Goal: Task Accomplishment & Management: Manage account settings

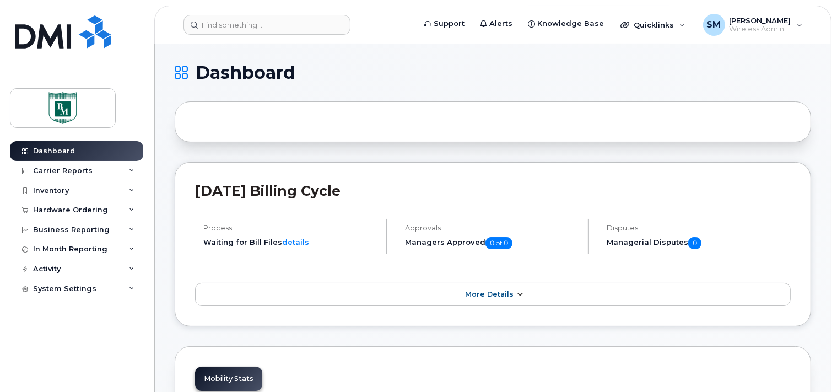
click at [239, 292] on span "More Details" at bounding box center [489, 294] width 48 height 8
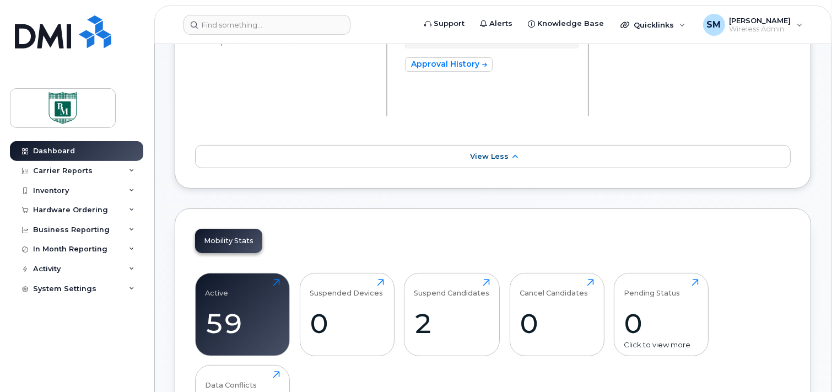
scroll to position [233, 0]
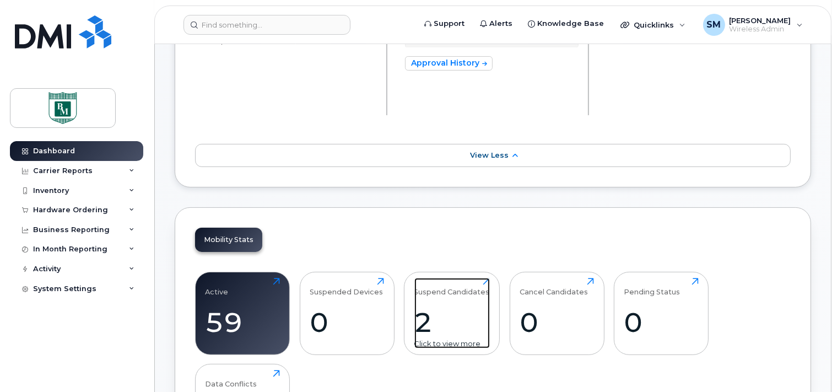
click at [239, 318] on div "2" at bounding box center [451, 322] width 75 height 33
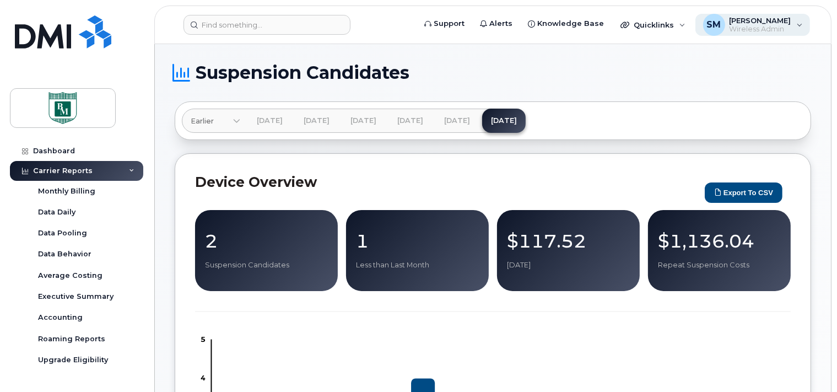
click at [803, 25] on div "SM Sandra Monaghan Wireless Admin" at bounding box center [752, 25] width 115 height 22
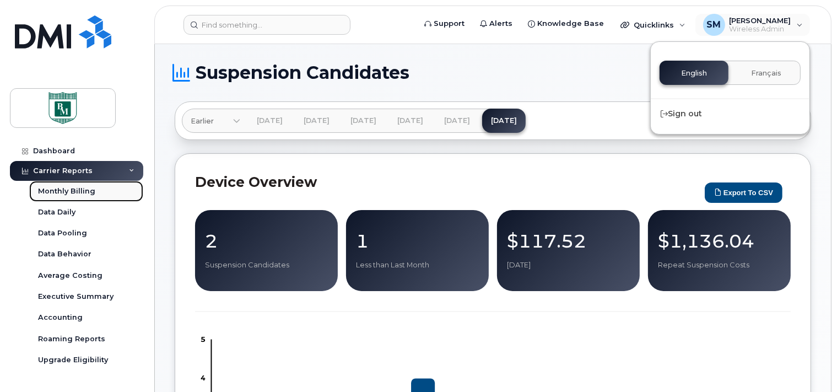
click at [52, 188] on div "Monthly Billing" at bounding box center [66, 191] width 57 height 10
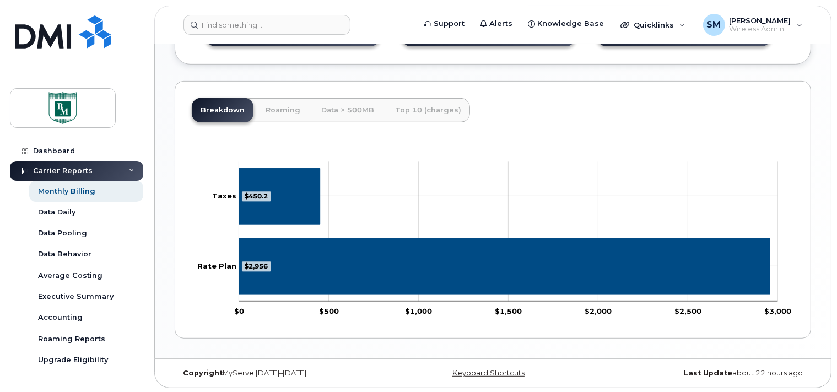
scroll to position [196, 0]
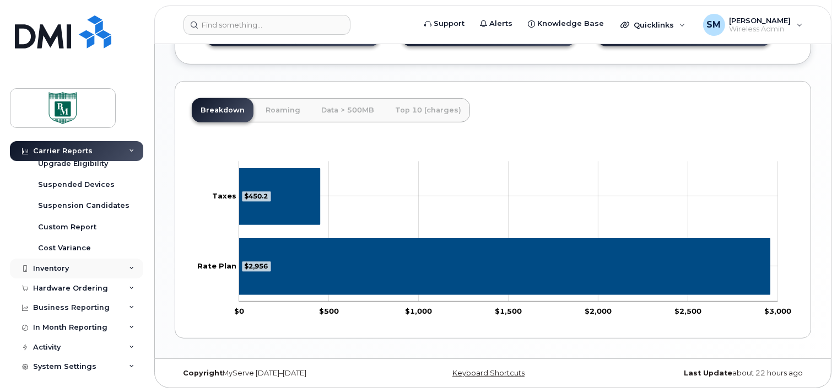
click at [47, 265] on div "Inventory" at bounding box center [51, 268] width 36 height 9
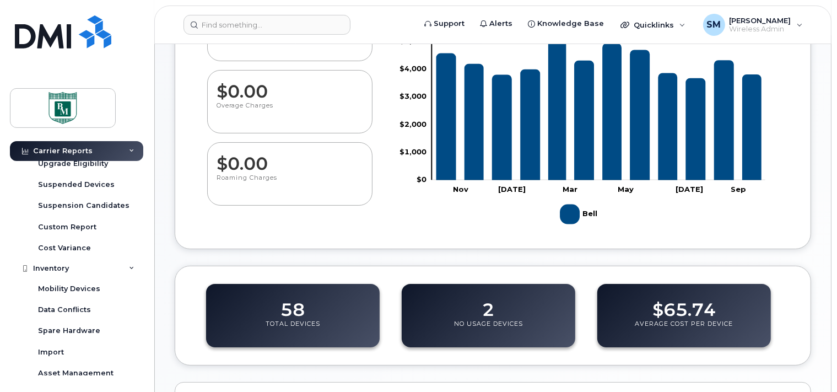
scroll to position [0, 0]
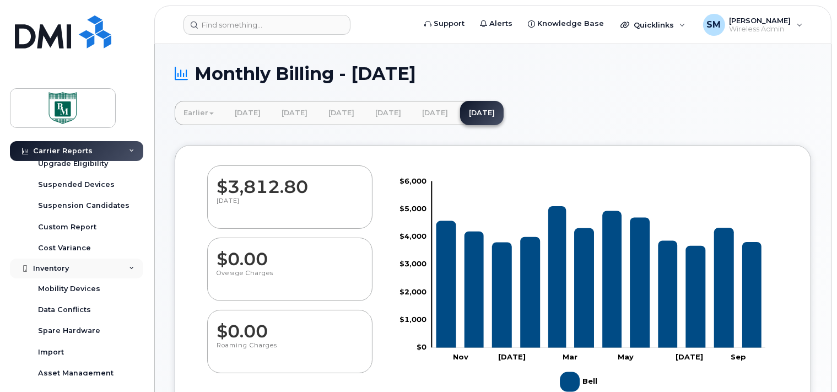
click at [58, 268] on div "Inventory" at bounding box center [51, 268] width 36 height 9
click at [58, 267] on div "Inventory" at bounding box center [51, 268] width 36 height 9
click at [82, 287] on div "Mobility Devices" at bounding box center [69, 289] width 62 height 10
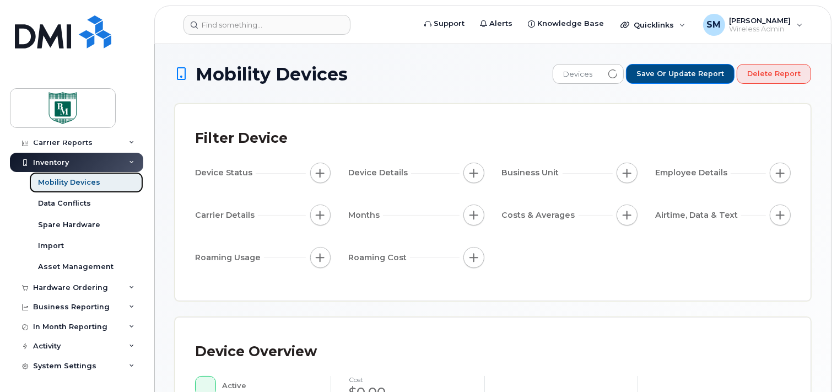
scroll to position [28, 0]
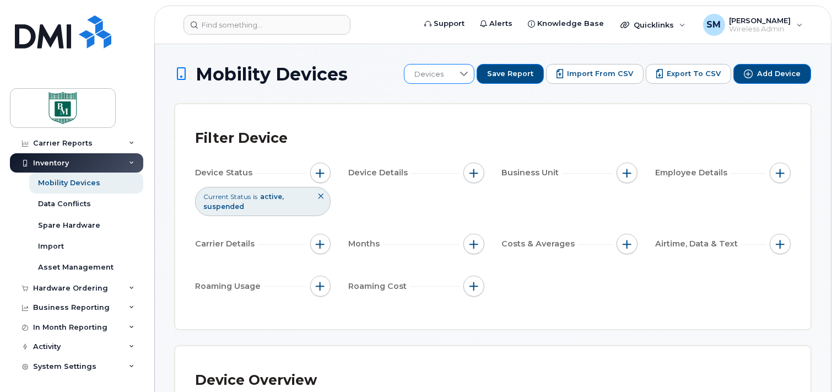
click at [468, 74] on icon at bounding box center [464, 73] width 9 height 9
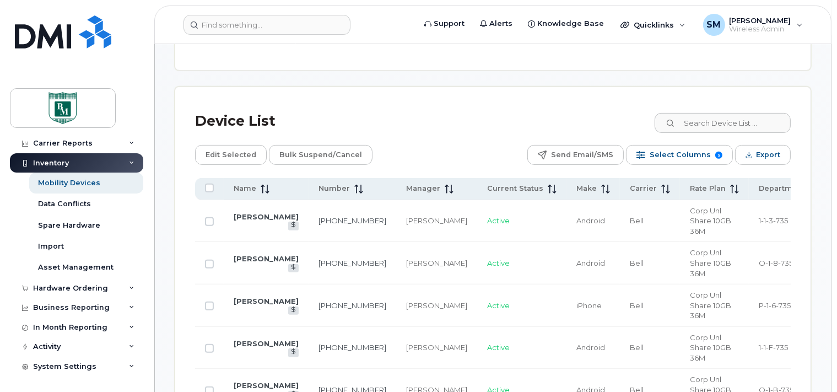
scroll to position [523, 0]
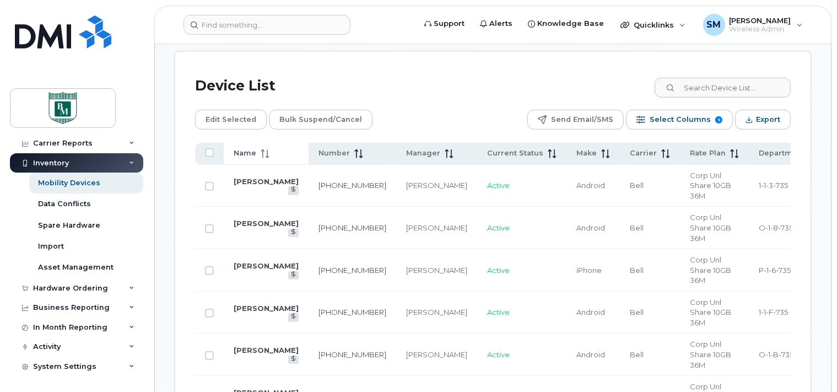
click at [240, 150] on span "Name" at bounding box center [245, 153] width 23 height 10
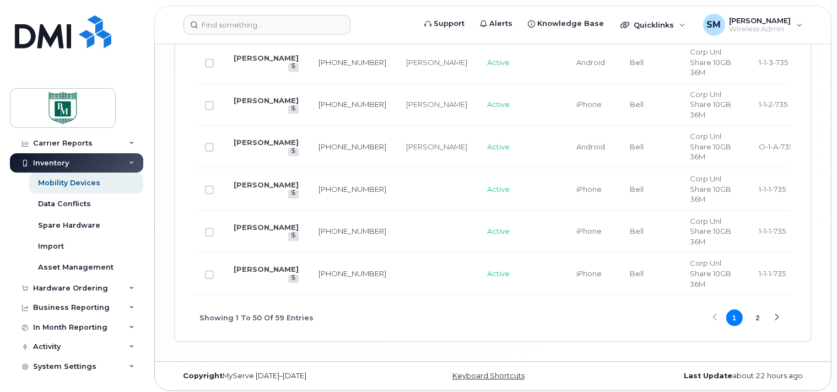
scroll to position [2508, 0]
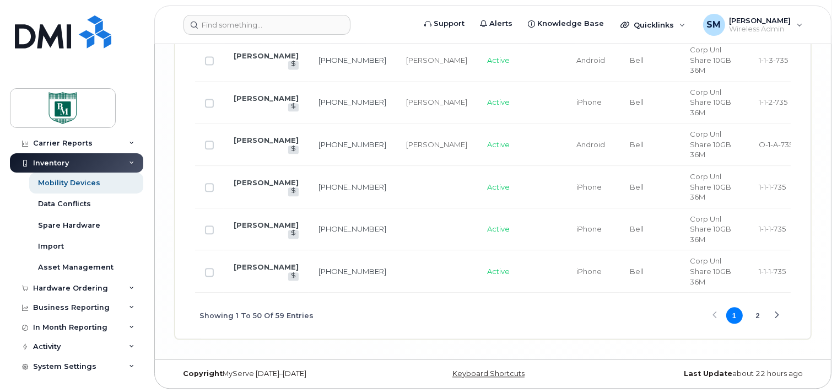
click at [761, 315] on button "2" at bounding box center [757, 315] width 17 height 17
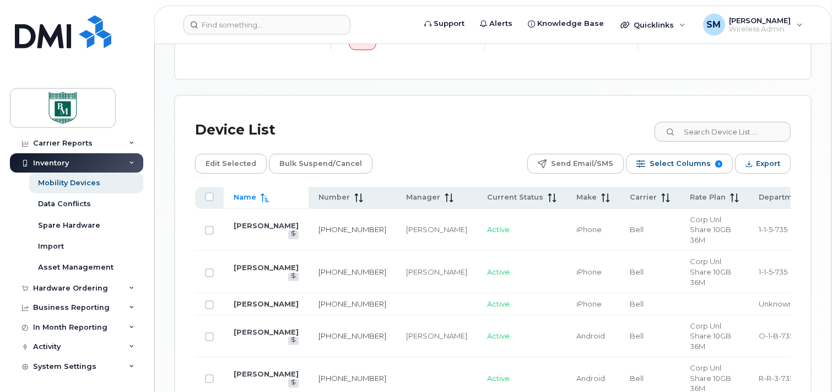
scroll to position [468, 0]
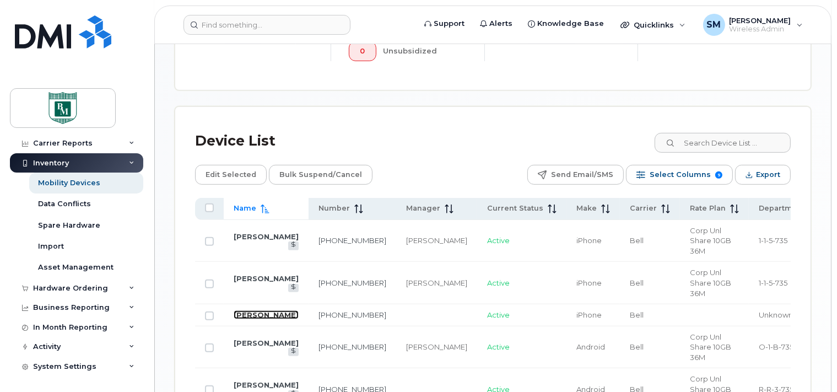
click at [248, 311] on link "[PERSON_NAME]" at bounding box center [266, 314] width 65 height 9
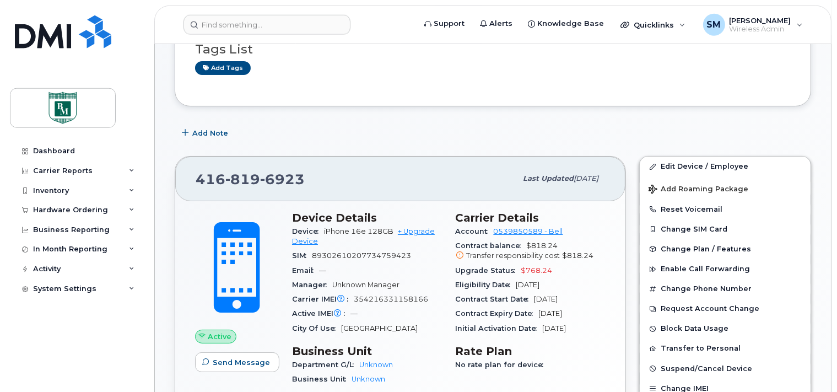
scroll to position [116, 0]
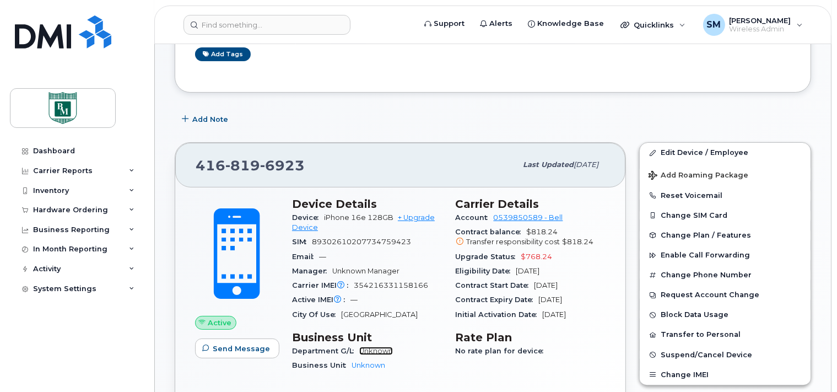
click at [369, 349] on link "Unknown" at bounding box center [376, 351] width 34 height 8
click at [764, 19] on span "[PERSON_NAME]" at bounding box center [761, 20] width 62 height 9
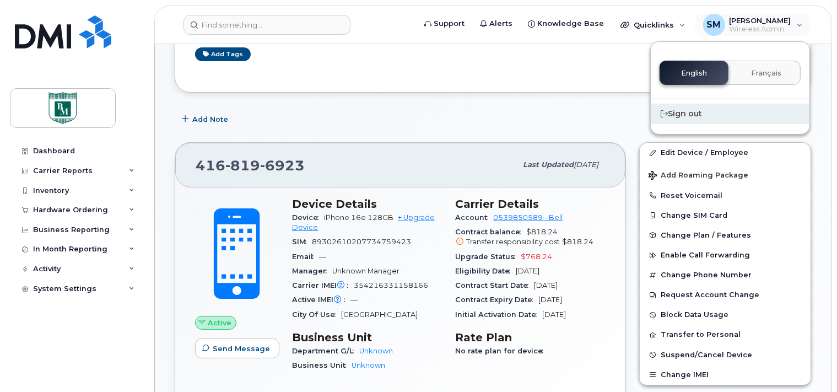
click at [677, 116] on div "Sign out" at bounding box center [730, 114] width 159 height 20
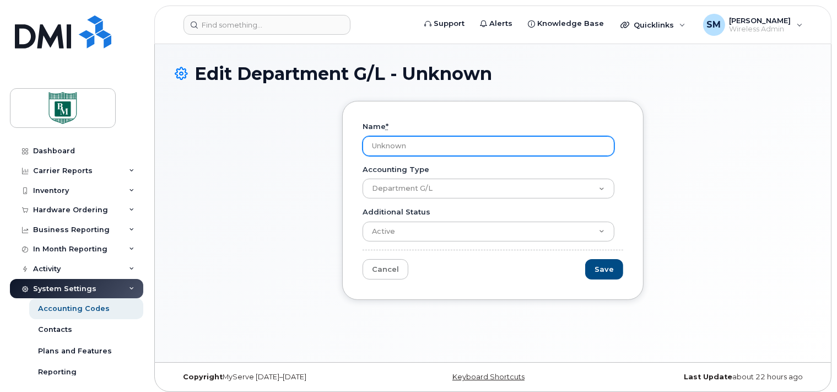
click at [391, 144] on input "Unknown" at bounding box center [489, 146] width 252 height 20
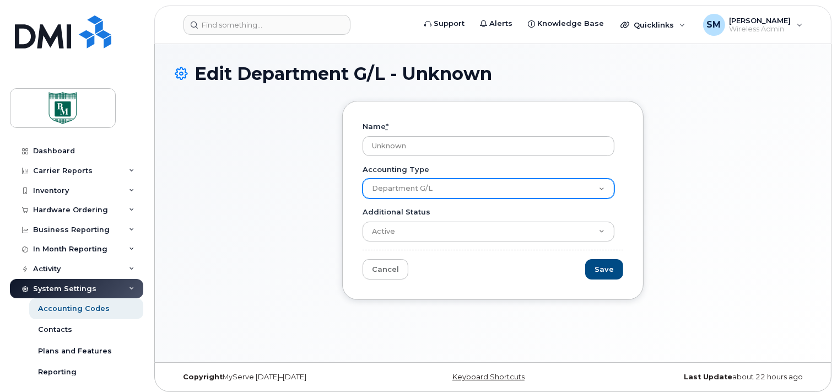
click at [363, 179] on select "Department G/L Business Unit" at bounding box center [489, 189] width 252 height 20
click option "Department G/L" at bounding box center [0, 0] width 0 height 0
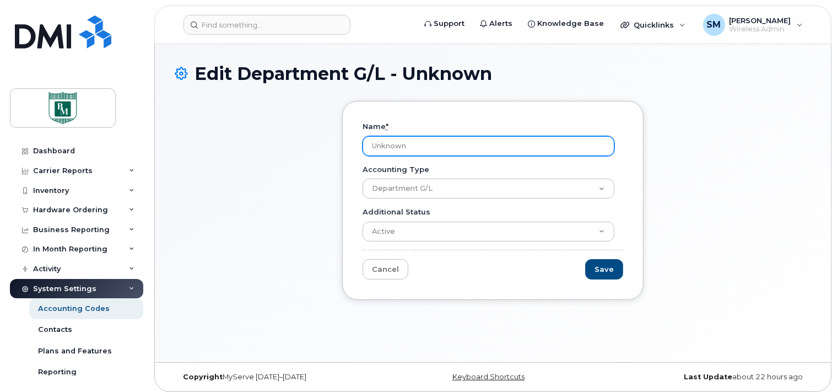
click at [382, 142] on input "Unknown" at bounding box center [489, 146] width 252 height 20
click at [376, 143] on input "Unknown" at bounding box center [489, 146] width 252 height 20
click at [370, 144] on input "Unknown" at bounding box center [489, 146] width 252 height 20
type input "BMH"
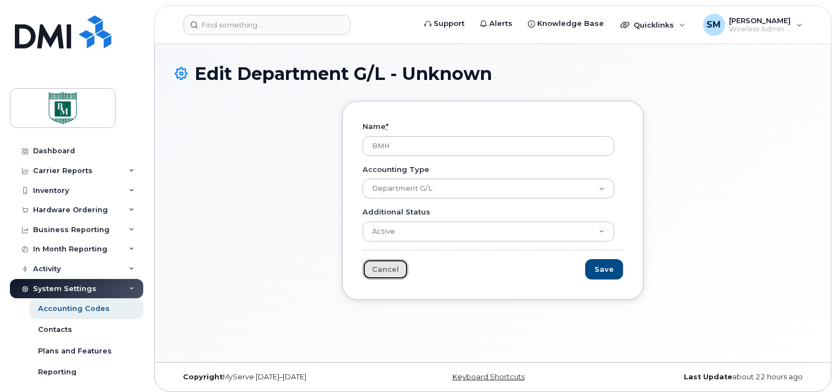
click at [382, 272] on link "Cancel" at bounding box center [386, 269] width 46 height 20
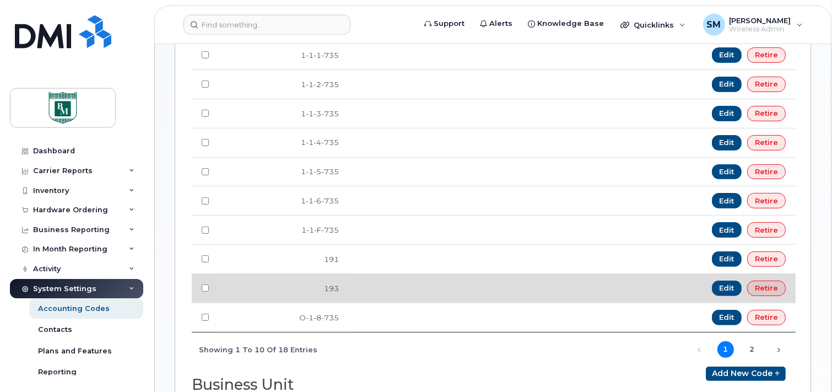
scroll to position [407, 0]
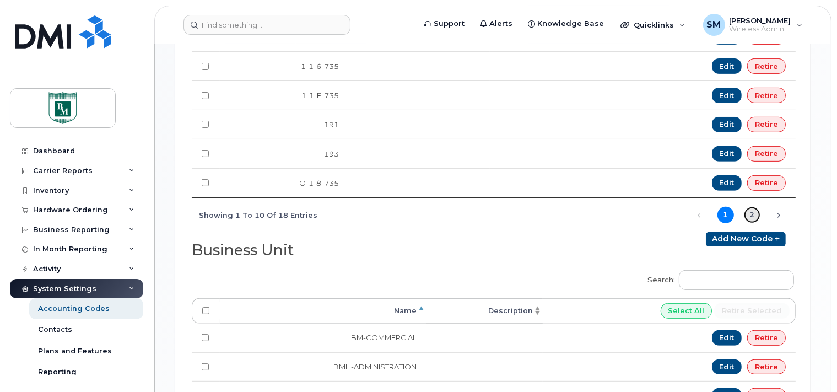
click at [752, 209] on link "2" at bounding box center [752, 215] width 17 height 17
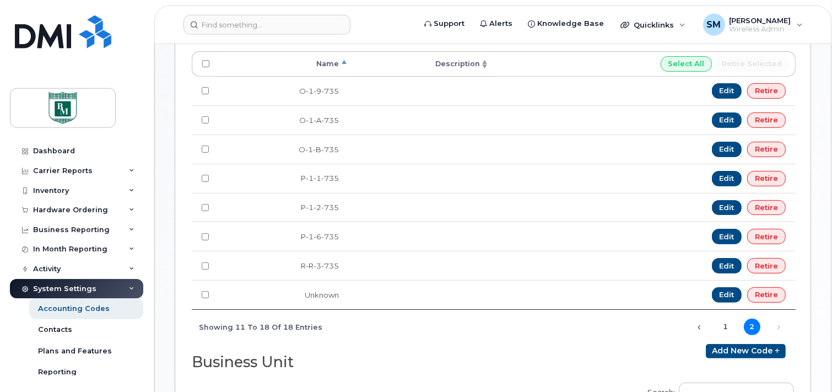
scroll to position [174, 0]
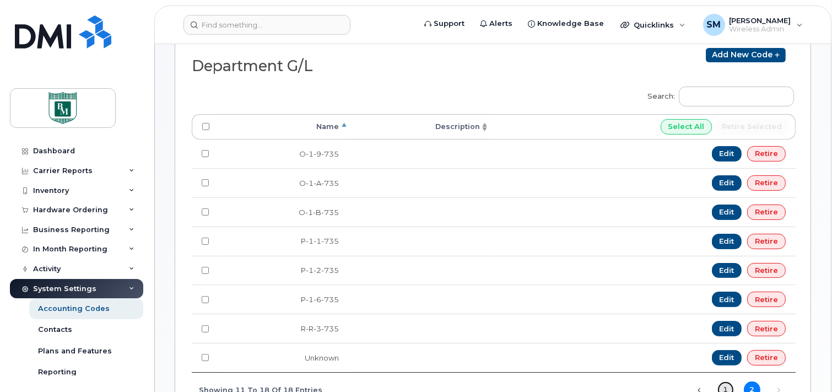
click at [725, 384] on link "1" at bounding box center [725, 389] width 17 height 17
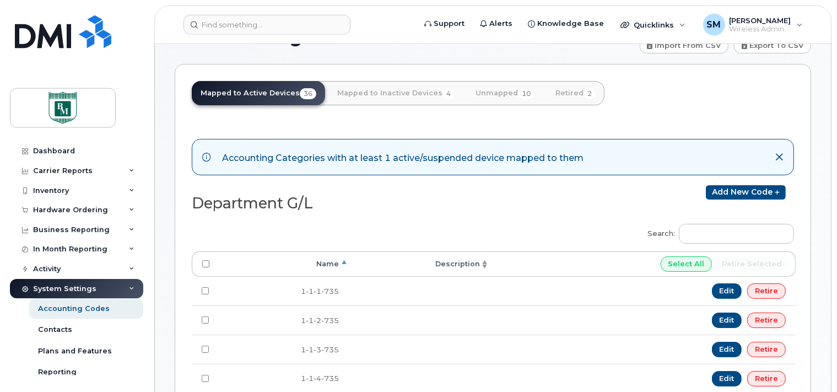
scroll to position [0, 0]
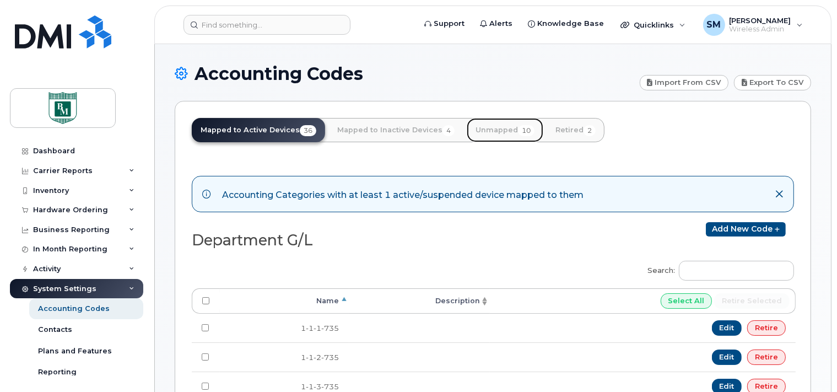
click at [494, 128] on link "Unmapped 10" at bounding box center [505, 130] width 77 height 24
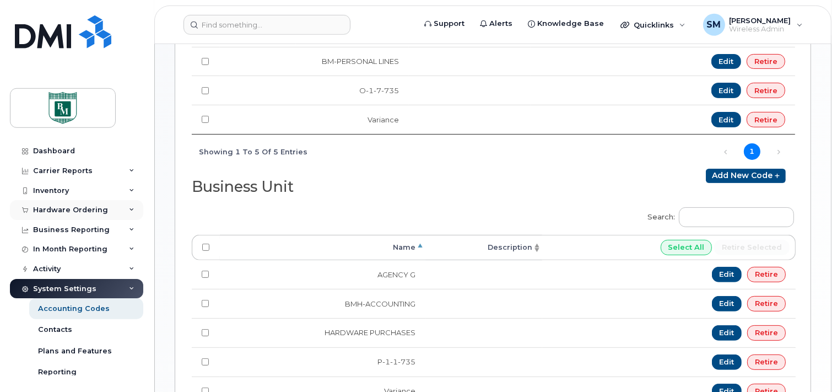
scroll to position [310, 0]
click at [51, 186] on div "Inventory" at bounding box center [51, 190] width 36 height 9
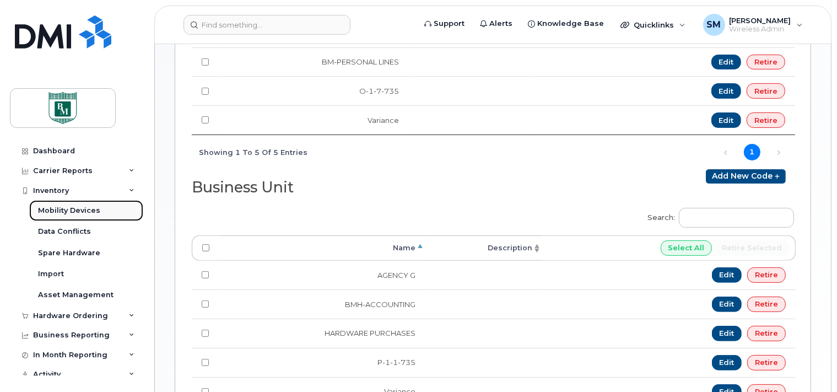
click at [57, 209] on div "Mobility Devices" at bounding box center [69, 211] width 62 height 10
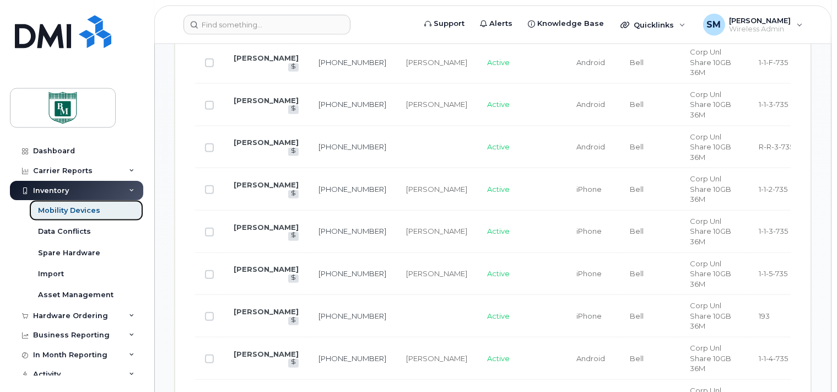
scroll to position [1022, 0]
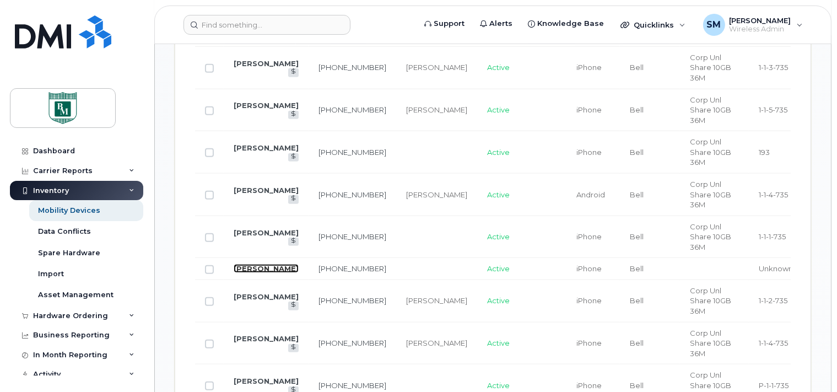
click at [252, 266] on link "[PERSON_NAME]" at bounding box center [266, 268] width 65 height 9
click at [261, 266] on link "[PERSON_NAME]" at bounding box center [266, 268] width 65 height 9
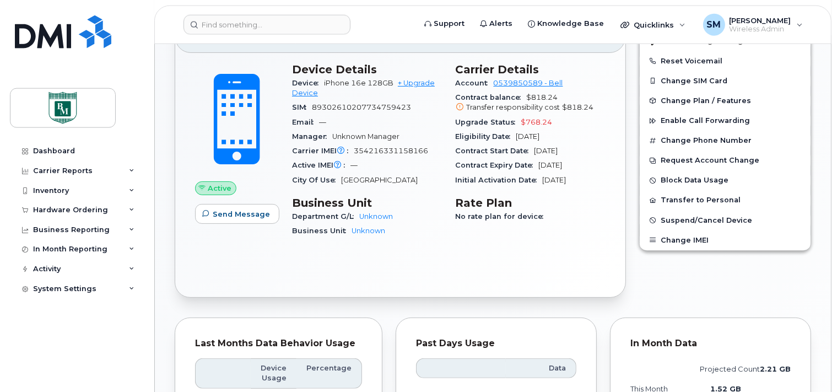
scroll to position [223, 0]
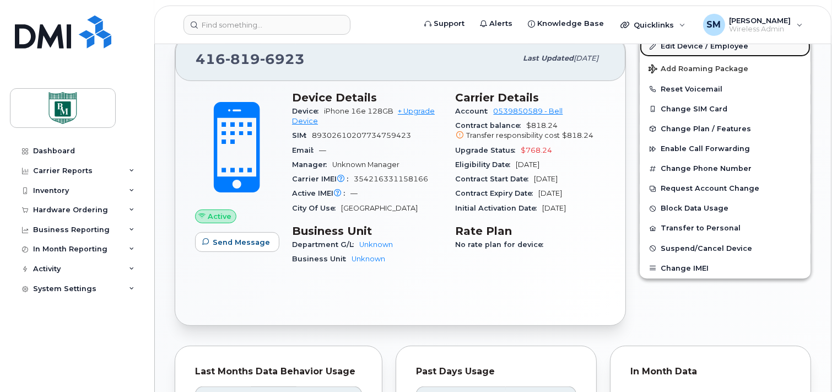
click at [677, 45] on link "Edit Device / Employee" at bounding box center [725, 46] width 171 height 20
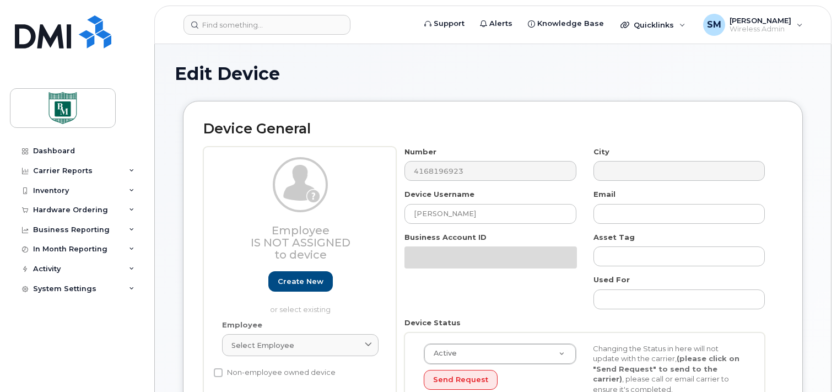
select select "2676250"
select select "2676251"
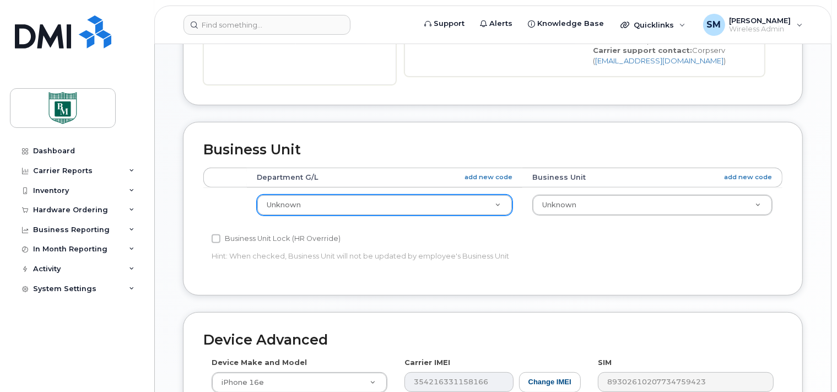
scroll to position [174, 0]
click at [278, 203] on body "Support Alerts Knowledge Base Quicklinks Suspend / Cancel Device Change SIM Car…" at bounding box center [418, 145] width 837 height 989
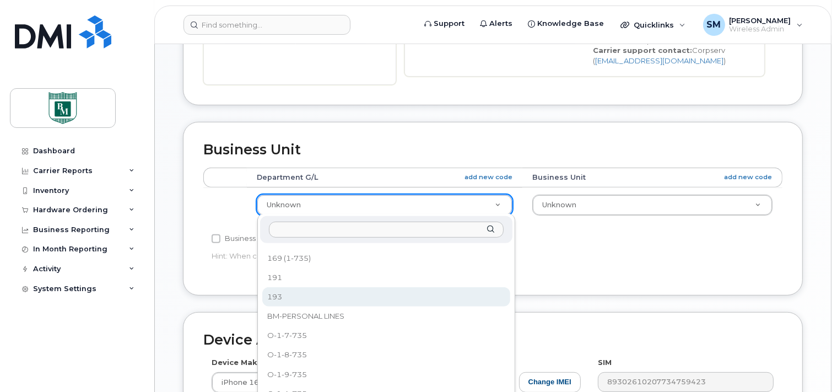
scroll to position [198, 0]
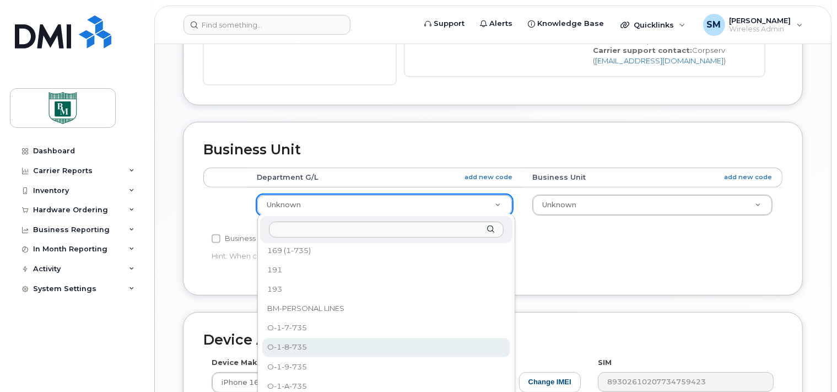
select select "2676256"
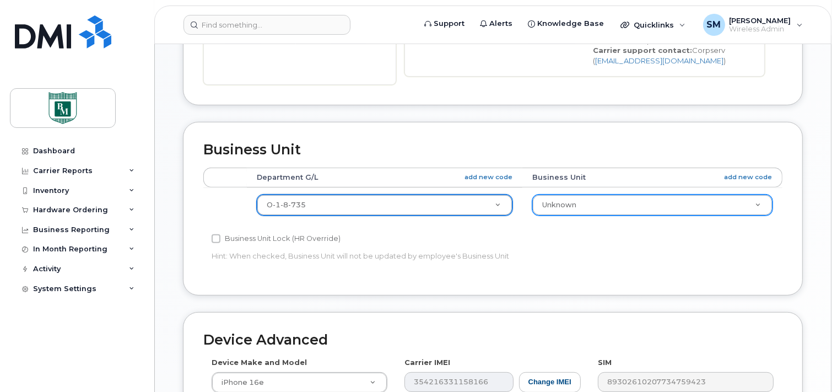
click at [572, 197] on body "Support Alerts Knowledge Base Quicklinks Suspend / Cancel Device Change SIM Car…" at bounding box center [418, 145] width 837 height 989
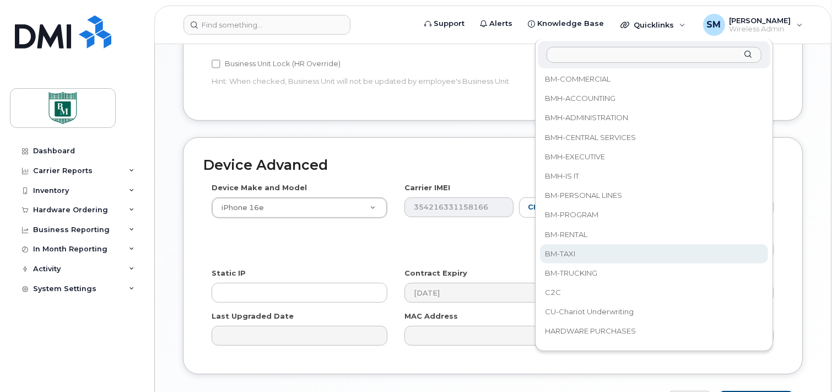
scroll to position [0, 0]
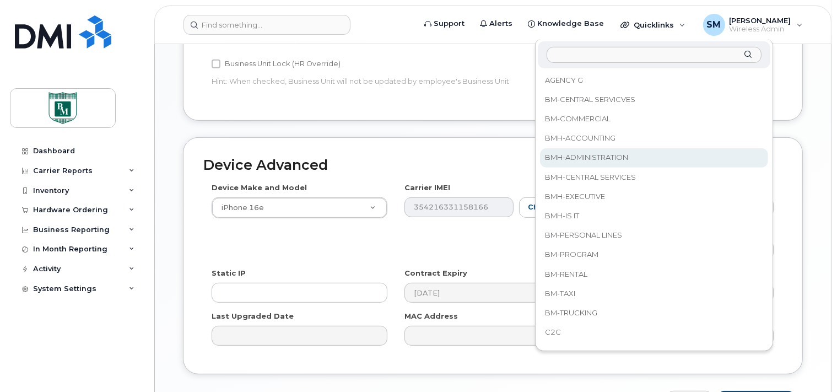
select select "2676273"
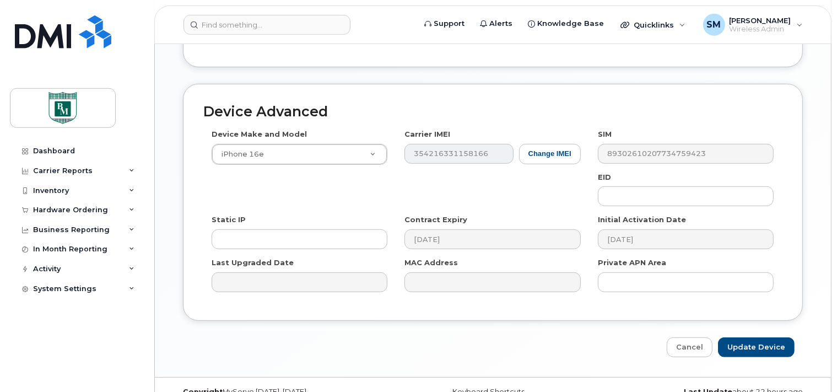
scroll to position [595, 0]
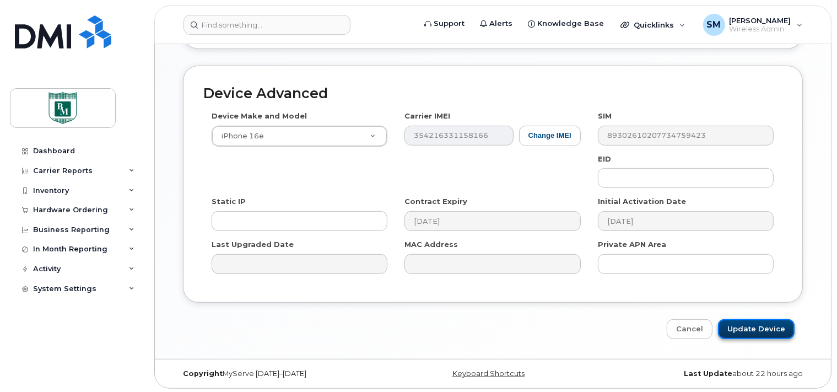
click at [771, 327] on input "Update Device" at bounding box center [756, 329] width 77 height 20
type input "Saving..."
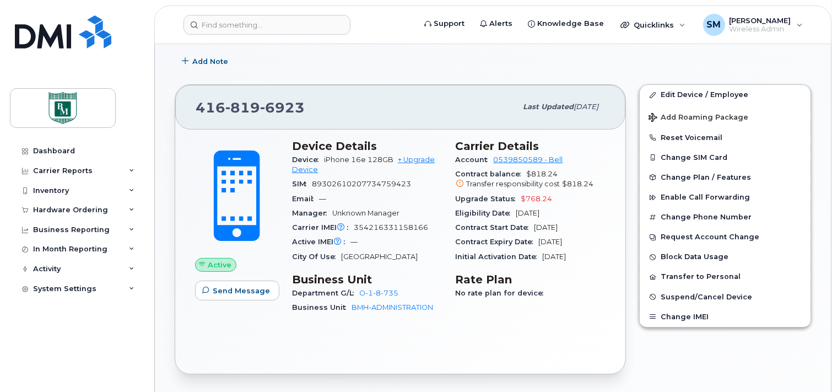
scroll to position [165, 0]
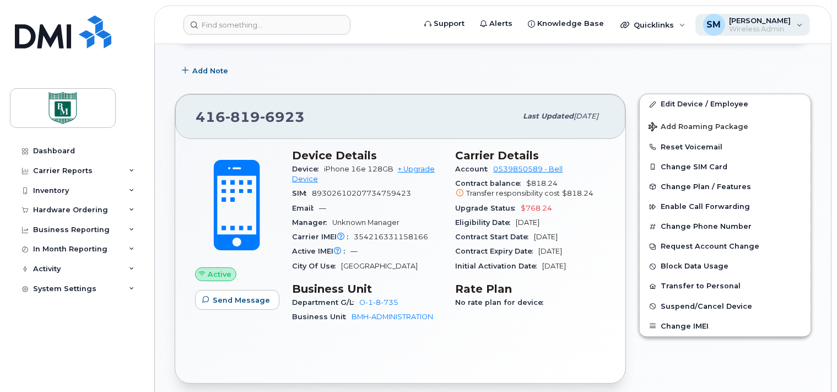
click at [760, 21] on span "[PERSON_NAME]" at bounding box center [761, 20] width 62 height 9
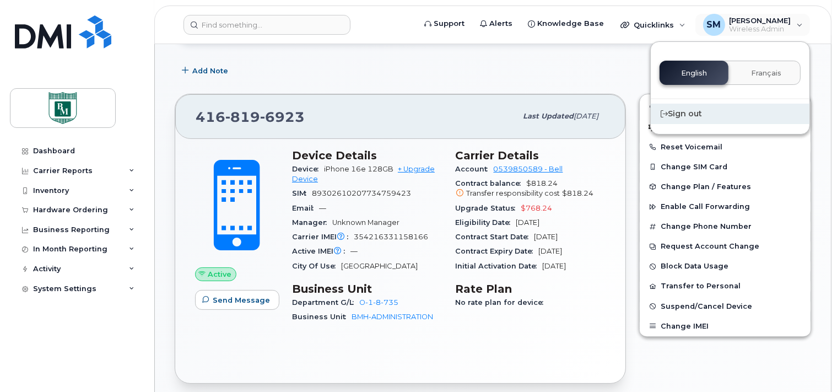
click at [682, 110] on div "Sign out" at bounding box center [730, 114] width 159 height 20
